Goal: Book appointment/travel/reservation

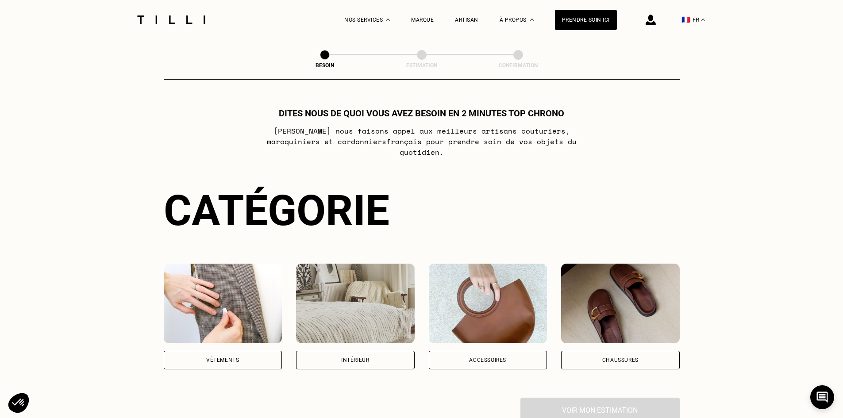
scroll to position [89, 0]
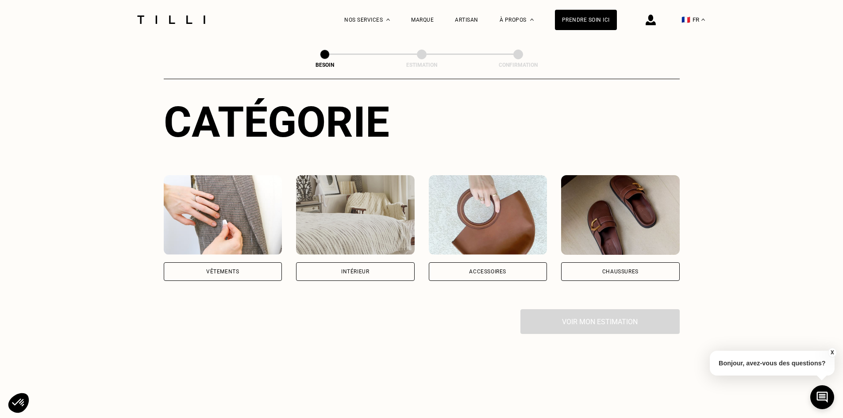
click at [261, 263] on div "Vêtements" at bounding box center [223, 272] width 119 height 19
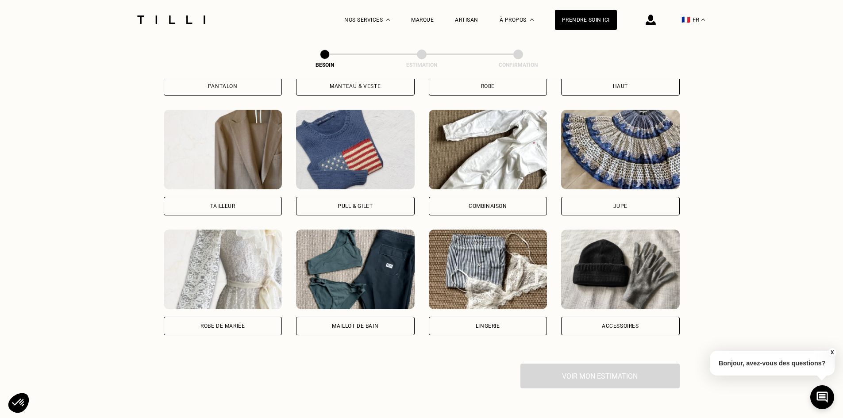
scroll to position [522, 0]
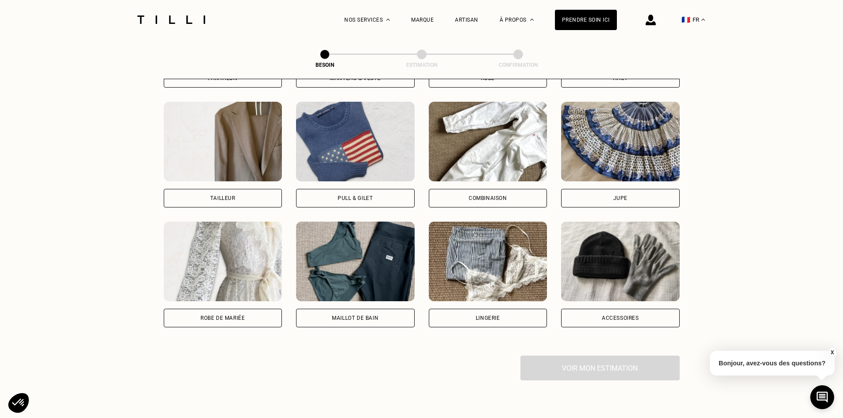
click at [515, 309] on div "Lingerie" at bounding box center [488, 318] width 119 height 19
select select "FR"
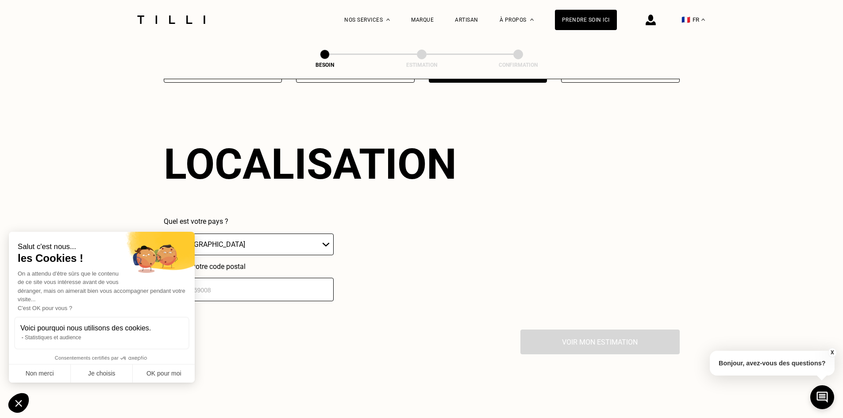
scroll to position [771, 0]
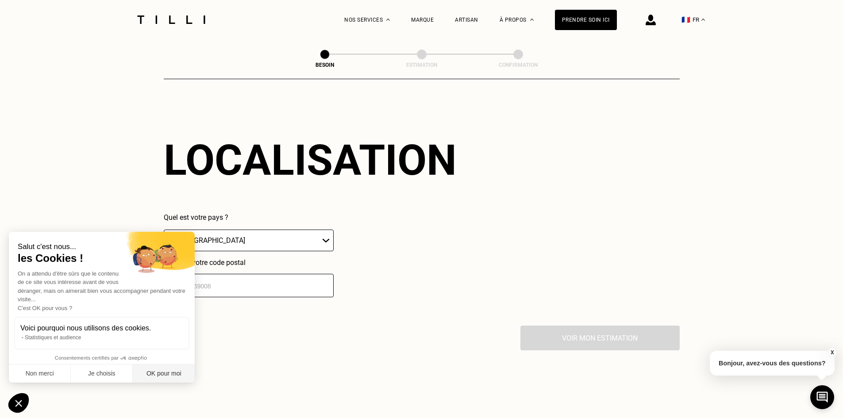
click at [161, 373] on button "OK pour moi" at bounding box center [164, 374] width 62 height 19
click at [218, 230] on select "🇩🇪 [GEOGRAPHIC_DATA] 🇦🇹 [GEOGRAPHIC_DATA] 🇧🇪 [GEOGRAPHIC_DATA] 🇧🇬 Bulgarie 🇨🇾 C…" at bounding box center [249, 241] width 170 height 22
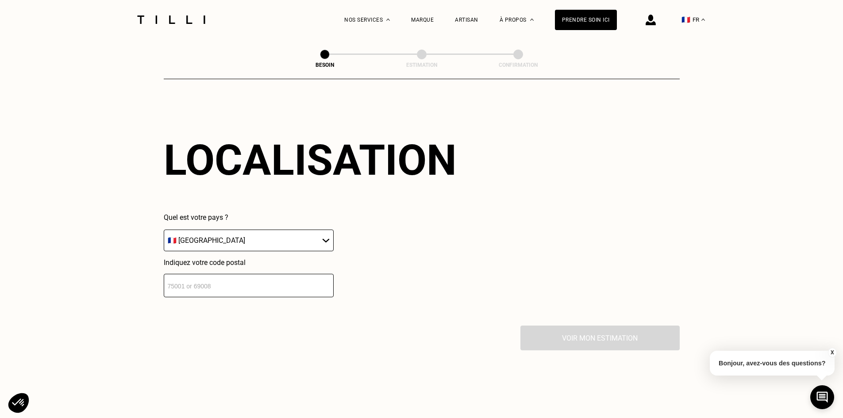
click at [218, 230] on select "🇩🇪 [GEOGRAPHIC_DATA] 🇦🇹 [GEOGRAPHIC_DATA] 🇧🇪 [GEOGRAPHIC_DATA] 🇧🇬 Bulgarie 🇨🇾 C…" at bounding box center [249, 241] width 170 height 22
click at [215, 276] on input "number" at bounding box center [249, 285] width 170 height 23
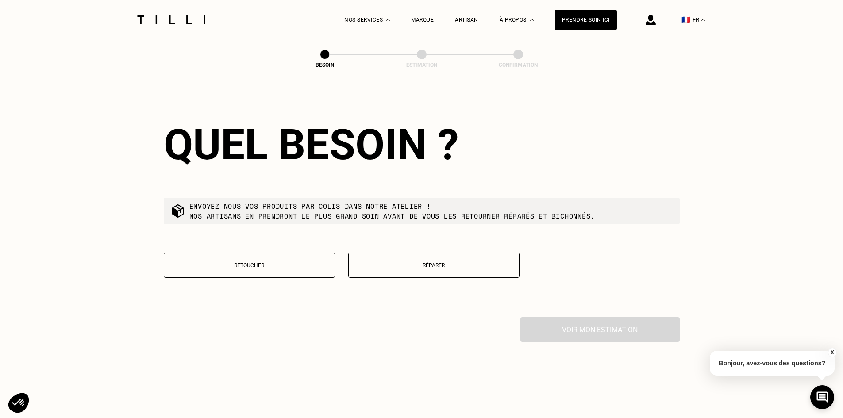
scroll to position [1035, 0]
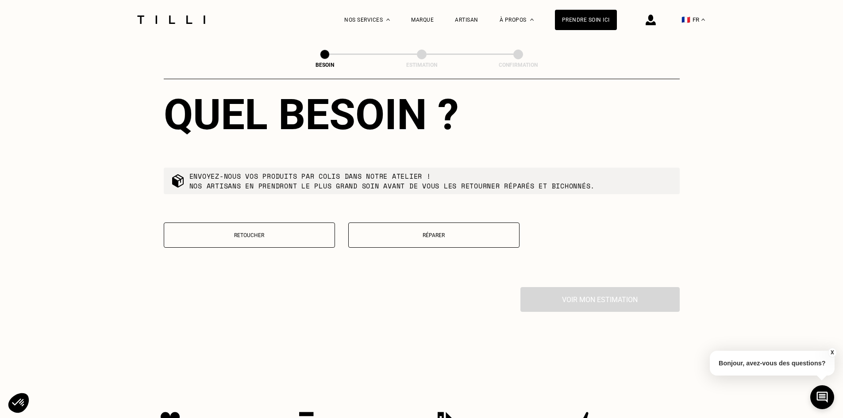
type input "63200"
click at [384, 233] on p "Réparer" at bounding box center [434, 235] width 162 height 6
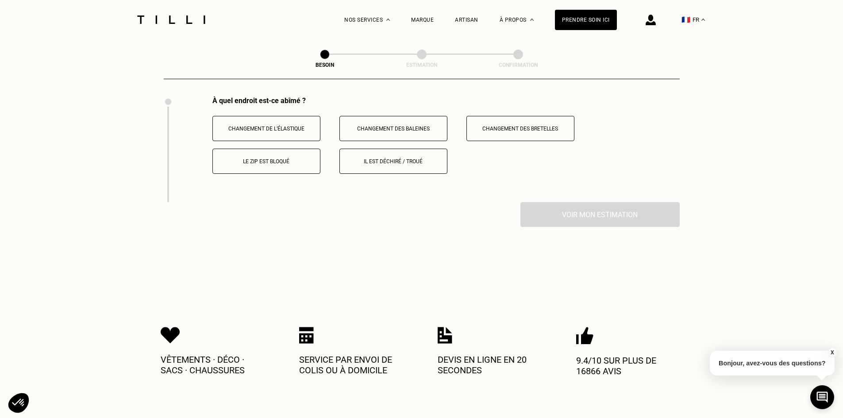
scroll to position [1211, 0]
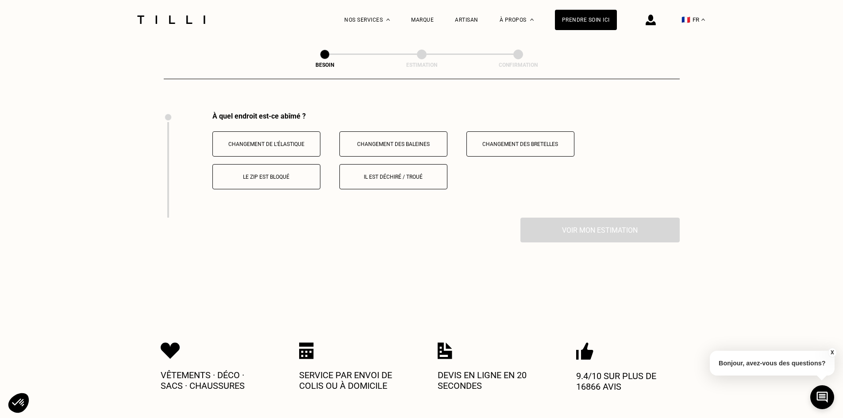
click at [433, 133] on button "Changement des baleines" at bounding box center [394, 143] width 108 height 25
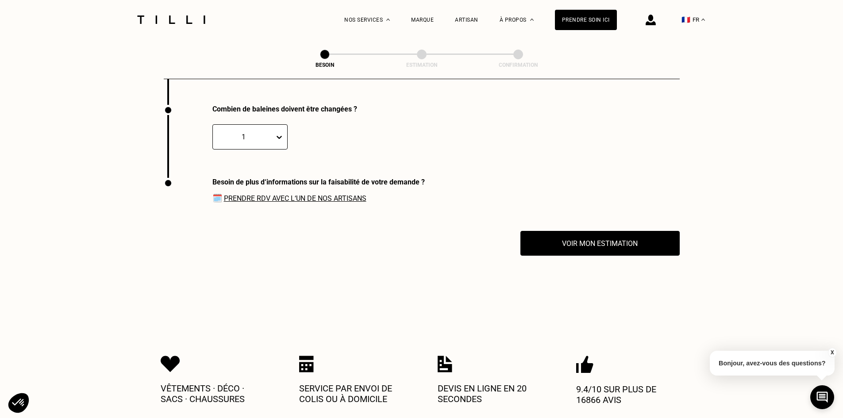
scroll to position [1324, 0]
click at [275, 132] on icon at bounding box center [279, 136] width 9 height 9
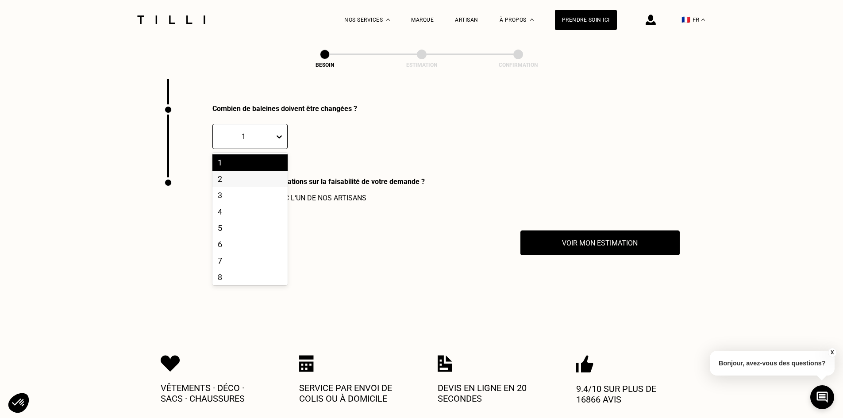
click at [246, 175] on div "2" at bounding box center [249, 179] width 75 height 16
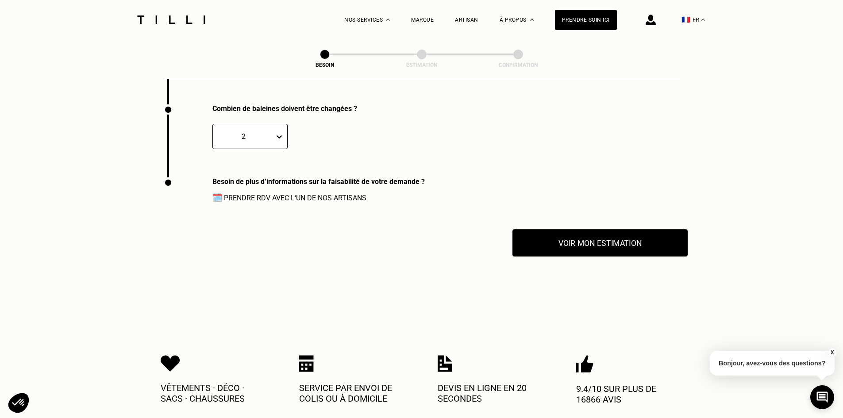
click at [552, 239] on button "Voir mon estimation" at bounding box center [600, 242] width 175 height 27
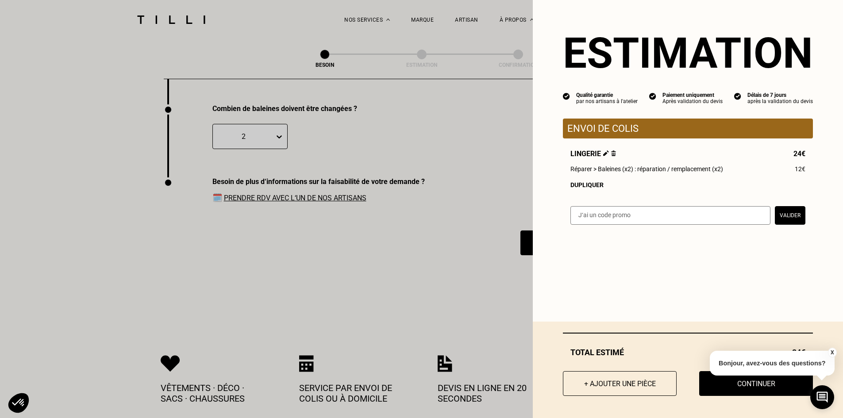
click at [596, 386] on button "+ Ajouter une pièce" at bounding box center [620, 383] width 114 height 25
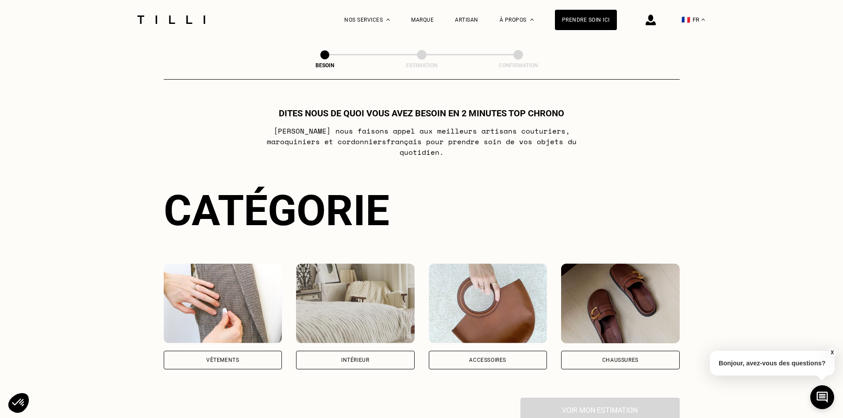
click at [220, 321] on img at bounding box center [223, 304] width 119 height 80
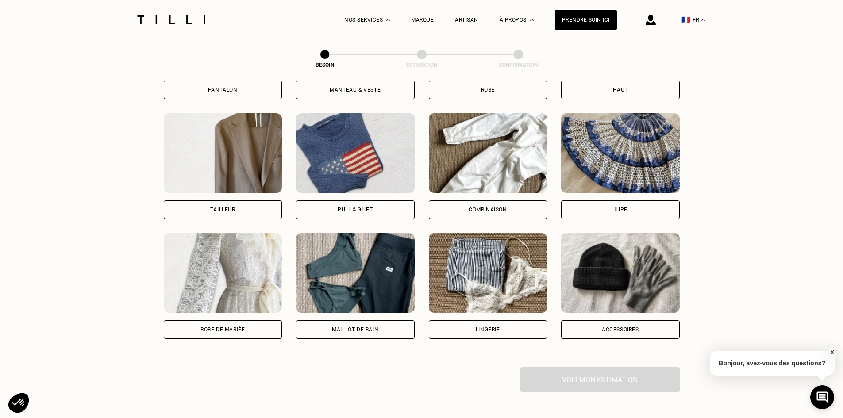
click at [494, 246] on img at bounding box center [488, 273] width 119 height 80
select select "FR"
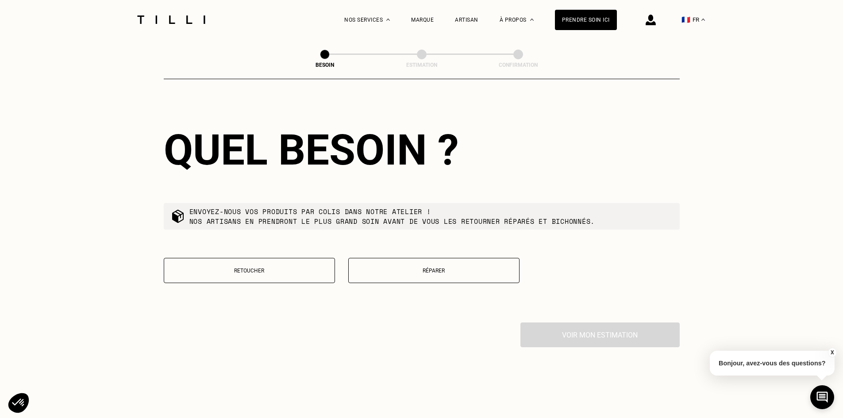
scroll to position [1081, 0]
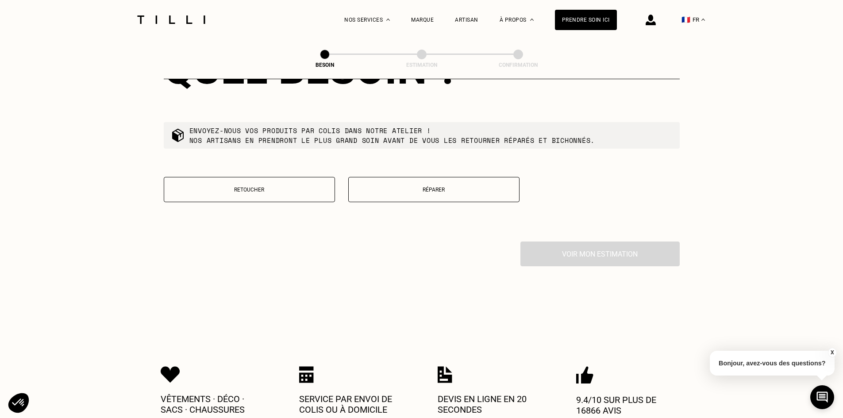
click at [407, 180] on button "Réparer" at bounding box center [433, 189] width 171 height 25
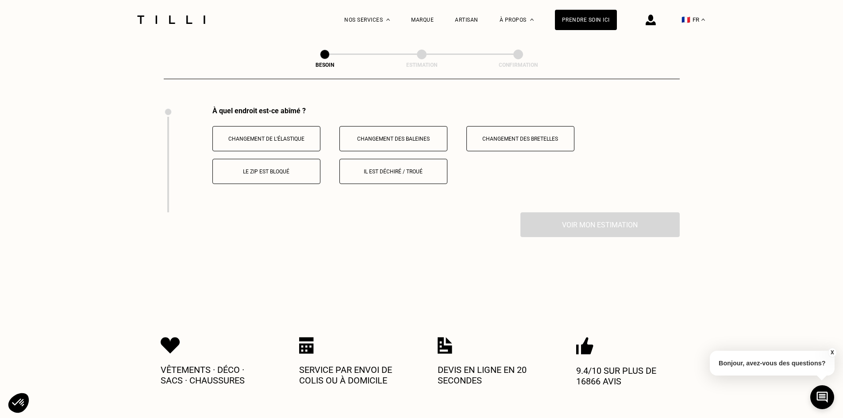
scroll to position [1218, 0]
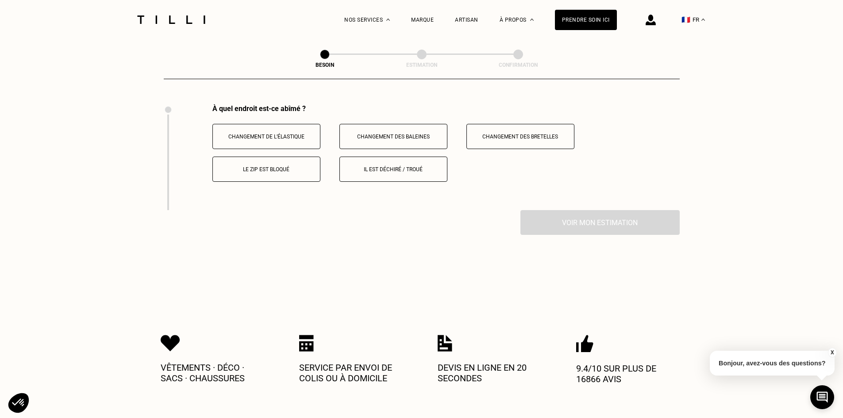
click at [395, 166] on p "Il est déchiré / troué" at bounding box center [393, 169] width 98 height 6
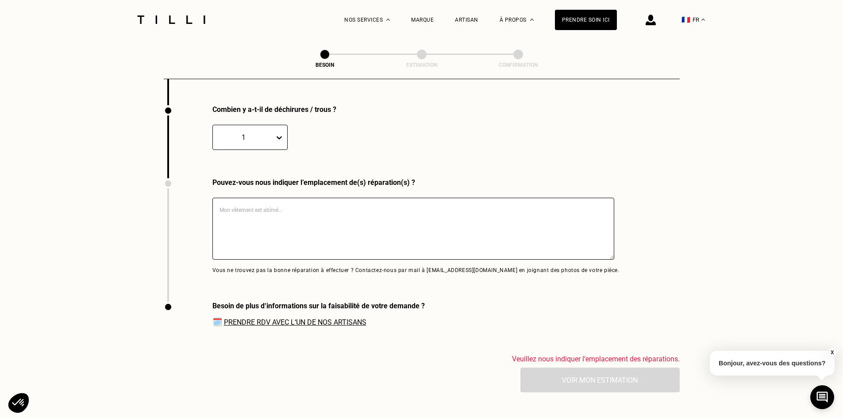
scroll to position [1324, 0]
click at [278, 204] on textarea at bounding box center [413, 228] width 402 height 62
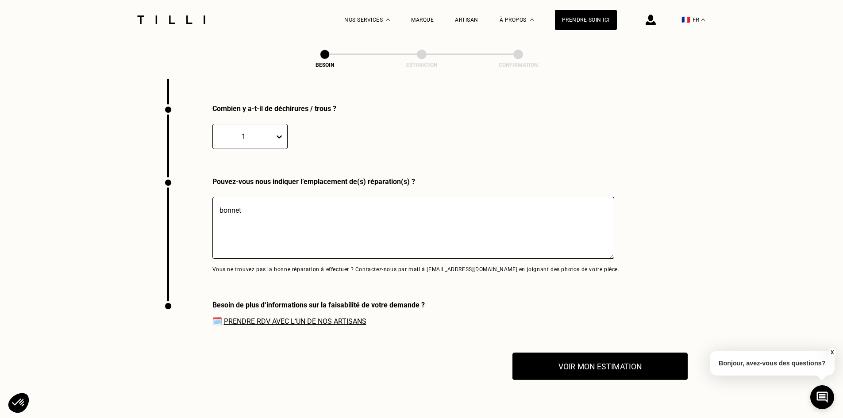
type textarea "bonnet"
click at [611, 354] on button "Voir mon estimation" at bounding box center [600, 366] width 175 height 27
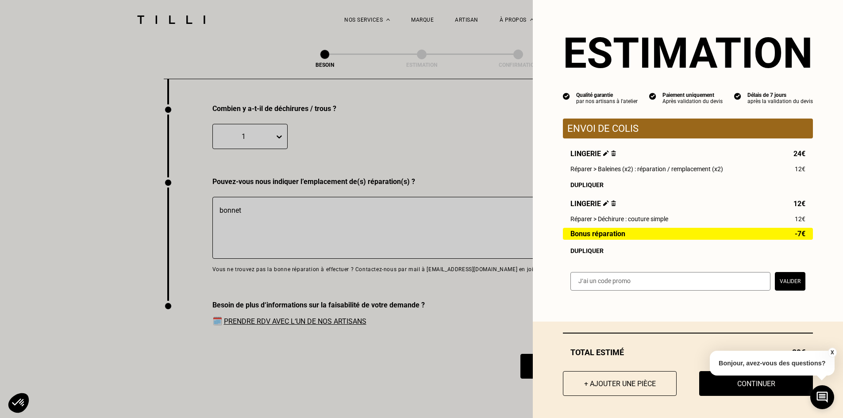
click at [598, 387] on button "+ Ajouter une pièce" at bounding box center [620, 383] width 114 height 25
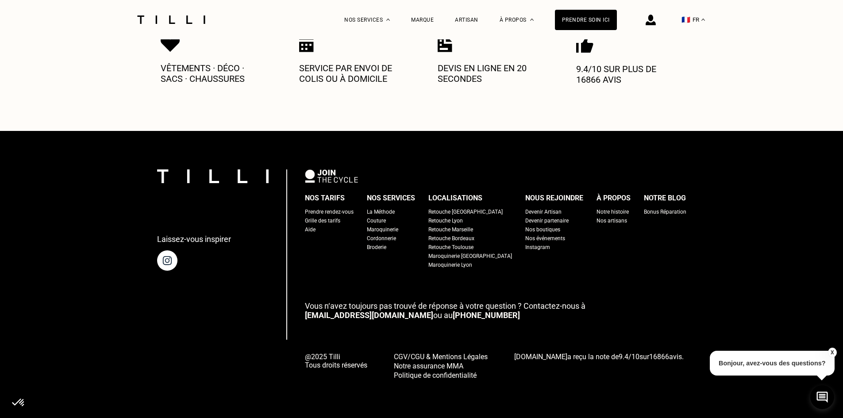
scroll to position [0, 0]
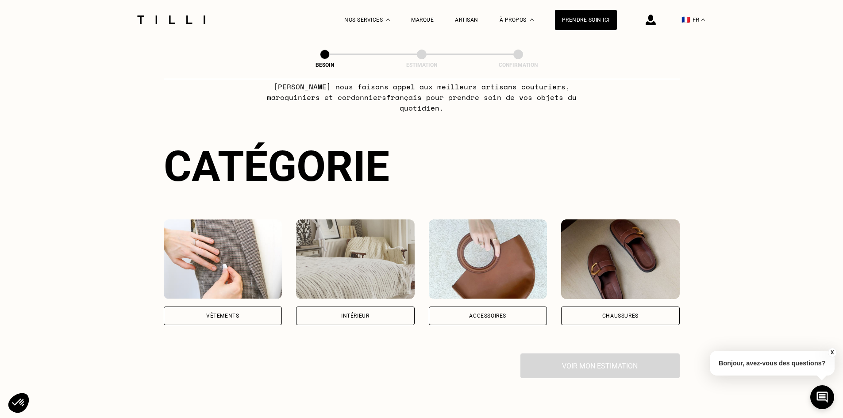
click at [278, 287] on img at bounding box center [223, 260] width 119 height 80
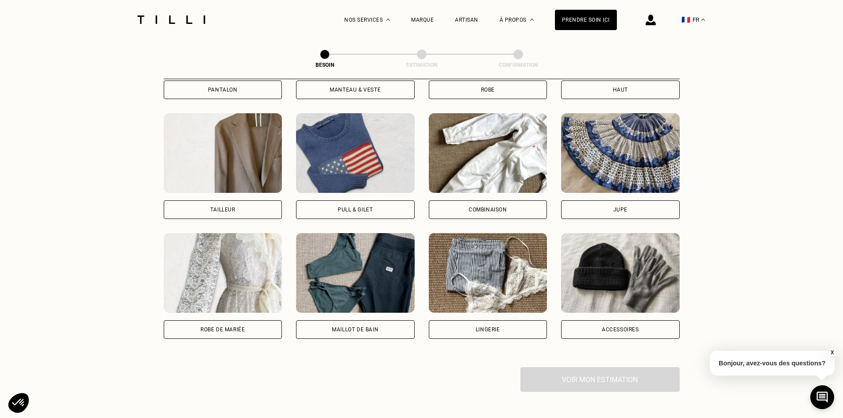
click at [527, 298] on img at bounding box center [488, 273] width 119 height 80
select select "FR"
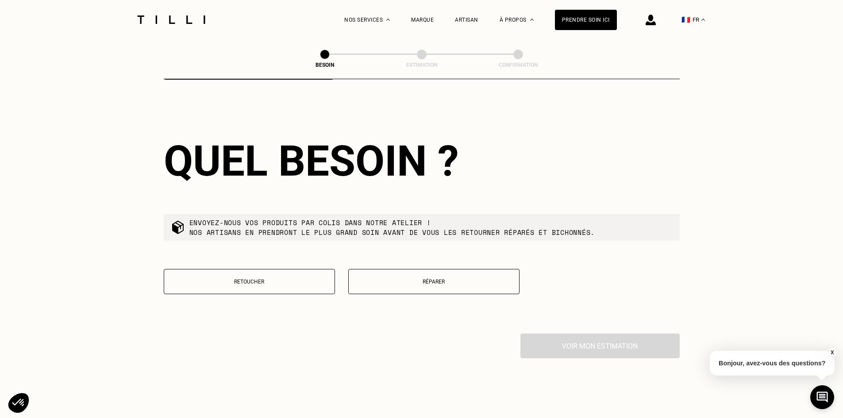
scroll to position [993, 0]
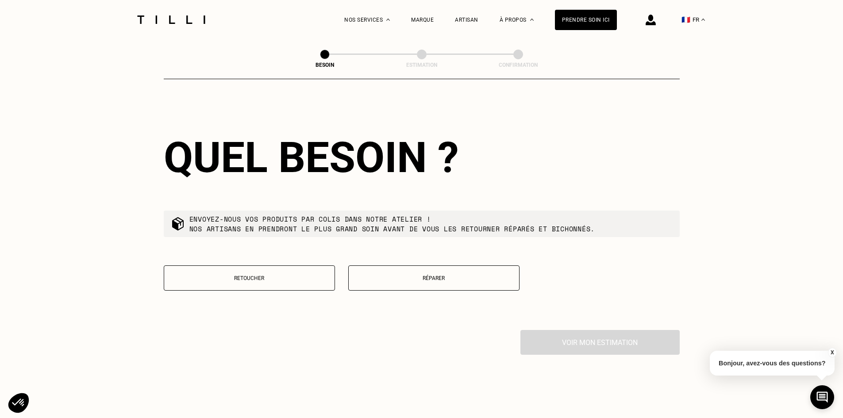
click at [413, 266] on button "Réparer" at bounding box center [433, 278] width 171 height 25
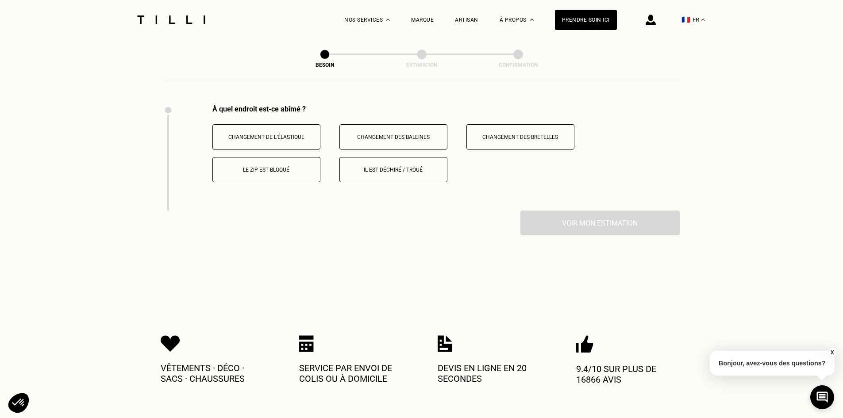
scroll to position [1218, 0]
click at [517, 134] on p "Changement des bretelles" at bounding box center [520, 137] width 98 height 6
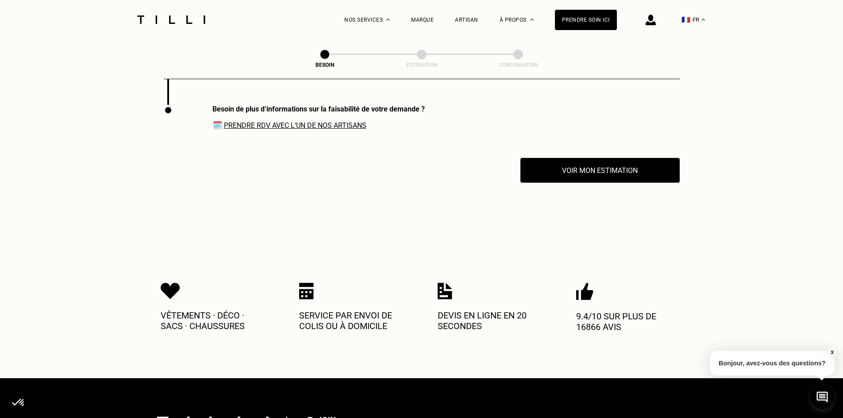
scroll to position [1324, 0]
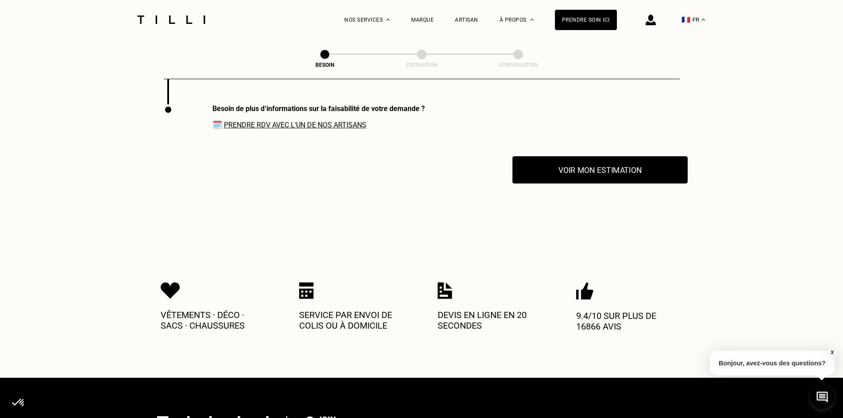
click at [608, 164] on button "Voir mon estimation" at bounding box center [600, 169] width 175 height 27
